Goal: Go to known website: Access a specific website the user already knows

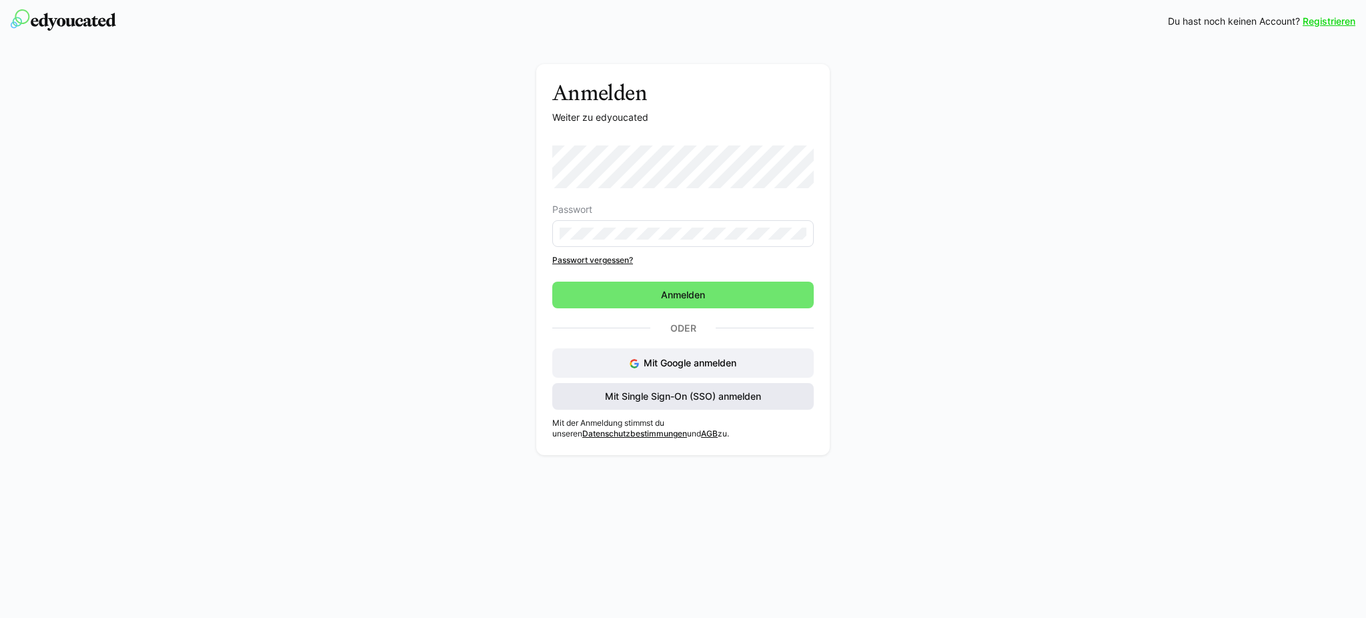
click at [687, 389] on span "Mit Single Sign-On (SSO) anmelden" at bounding box center [683, 395] width 160 height 13
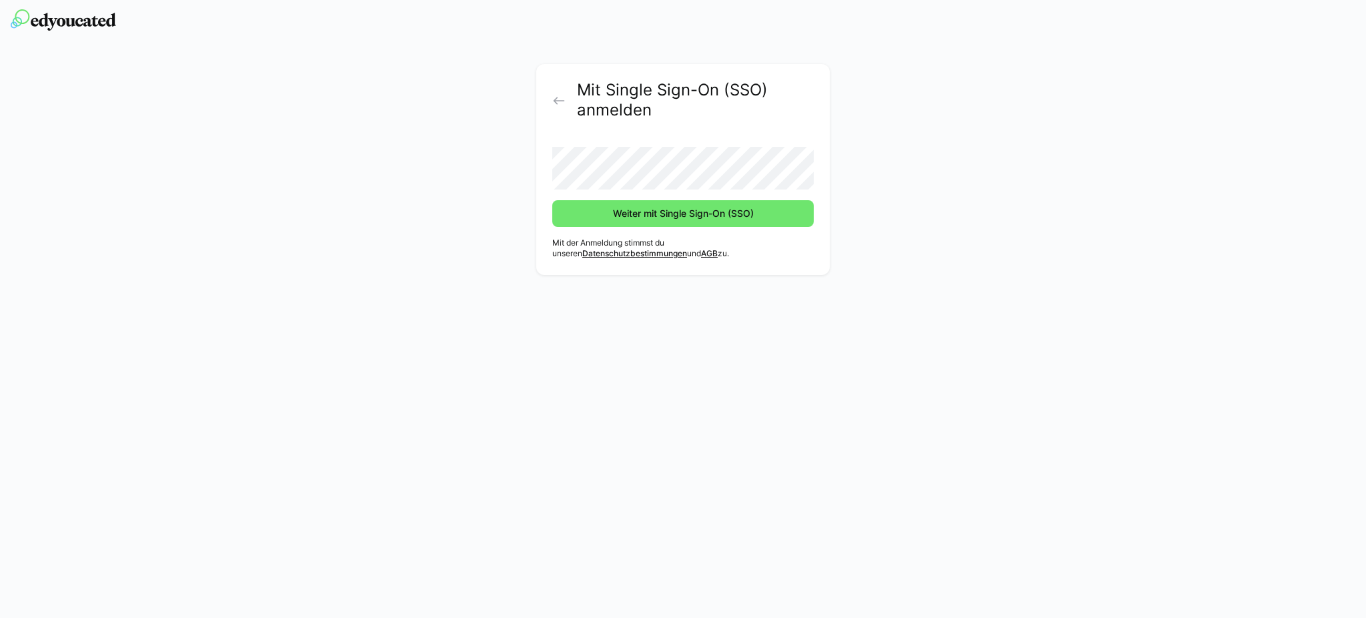
click at [98, 23] on img at bounding box center [63, 19] width 105 height 21
